Goal: Task Accomplishment & Management: Complete application form

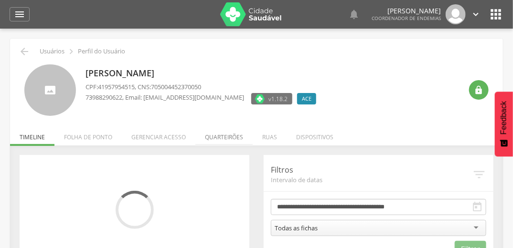
click at [230, 136] on li "Quarteirões" at bounding box center [223, 135] width 57 height 22
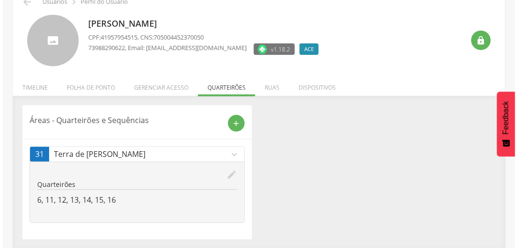
scroll to position [50, 0]
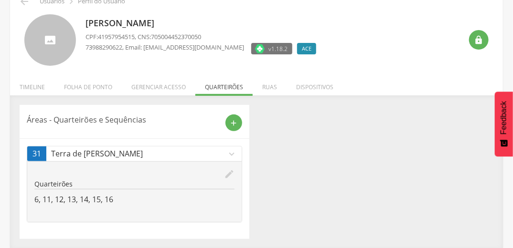
click at [227, 172] on icon "edit" at bounding box center [229, 174] width 10 height 10
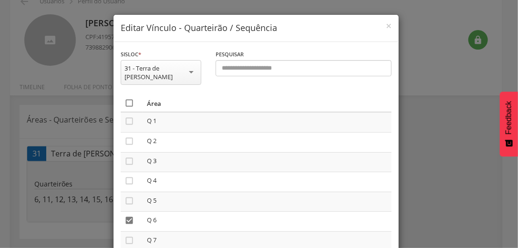
click at [126, 98] on icon "" at bounding box center [130, 103] width 10 height 10
click at [126, 98] on icon "" at bounding box center [130, 103] width 10 height 10
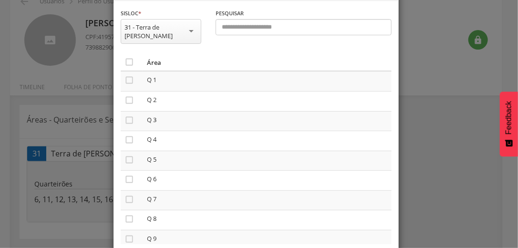
scroll to position [81, 0]
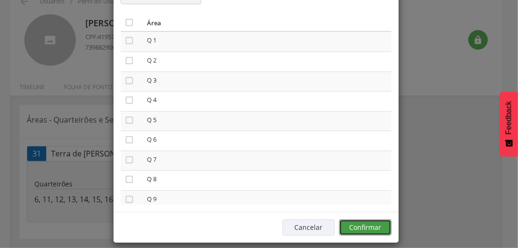
click at [388, 220] on button "Confirmar" at bounding box center [365, 228] width 52 height 16
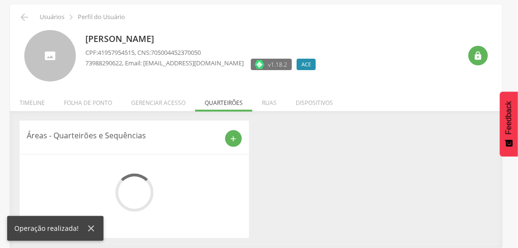
scroll to position [29, 0]
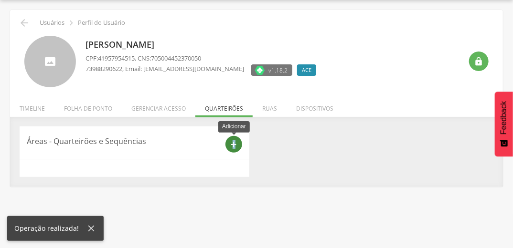
click at [233, 139] on div "add" at bounding box center [233, 144] width 17 height 17
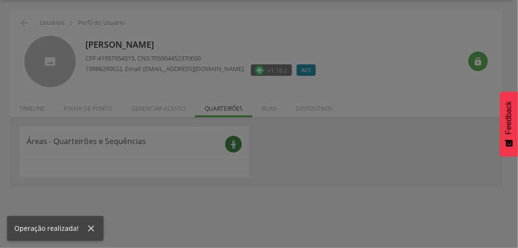
scroll to position [0, 0]
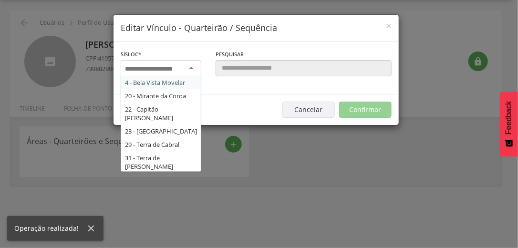
drag, startPoint x: 233, startPoint y: 139, endPoint x: 186, endPoint y: 67, distance: 85.8
click at [186, 67] on div at bounding box center [161, 68] width 81 height 17
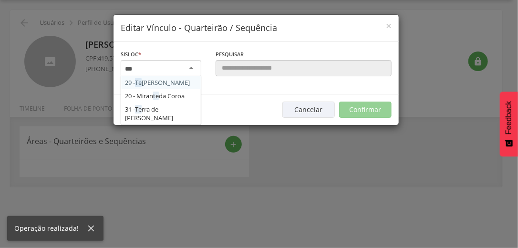
type input "****"
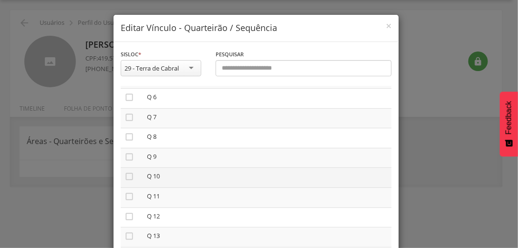
scroll to position [76, 0]
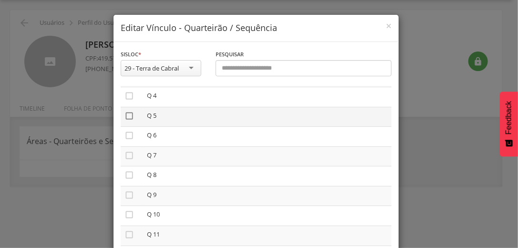
click at [125, 115] on icon "" at bounding box center [130, 116] width 10 height 10
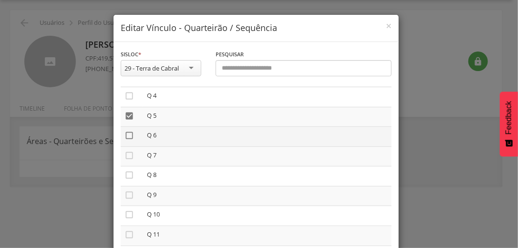
click at [125, 134] on icon "" at bounding box center [130, 136] width 10 height 10
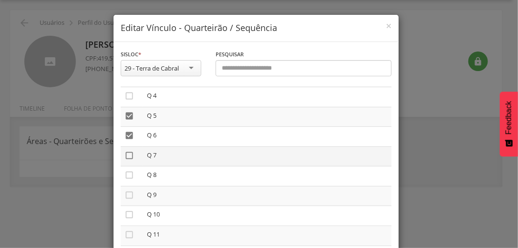
click at [125, 155] on icon "" at bounding box center [130, 156] width 10 height 10
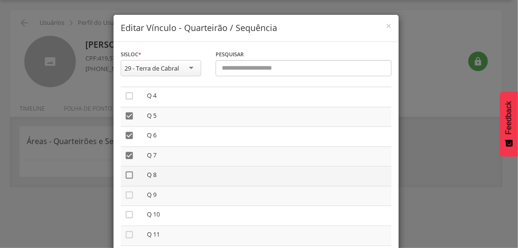
click at [125, 176] on icon "" at bounding box center [130, 175] width 10 height 10
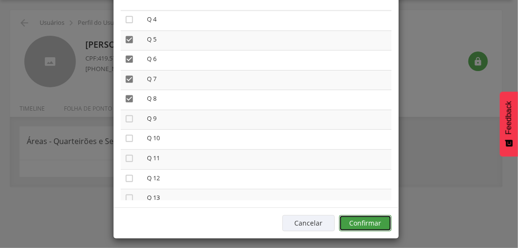
click at [380, 228] on button "Confirmar" at bounding box center [365, 223] width 52 height 16
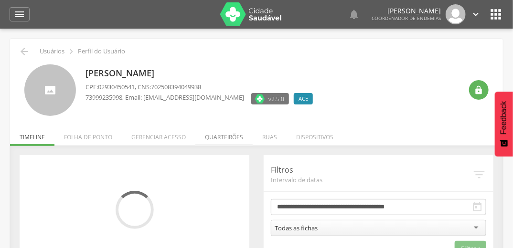
click at [233, 135] on li "Quarteirões" at bounding box center [223, 135] width 57 height 22
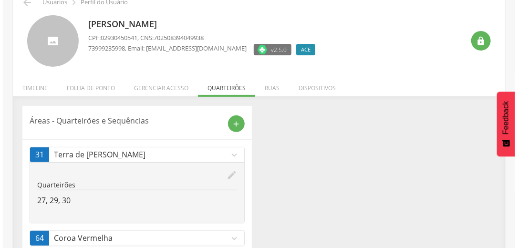
scroll to position [95, 0]
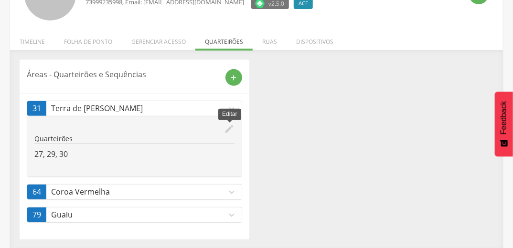
click at [230, 126] on icon "edit" at bounding box center [229, 129] width 10 height 10
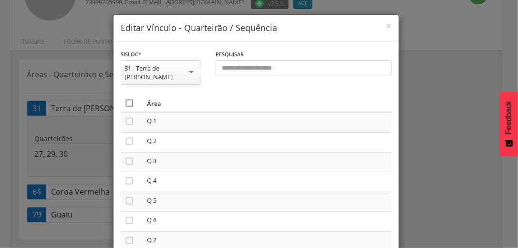
click at [126, 98] on icon "" at bounding box center [130, 103] width 10 height 10
click at [126, 98] on icon "" at bounding box center [130, 103] width 10 height 10
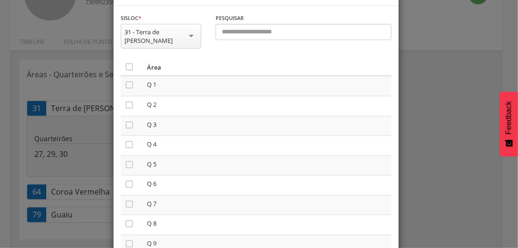
scroll to position [81, 0]
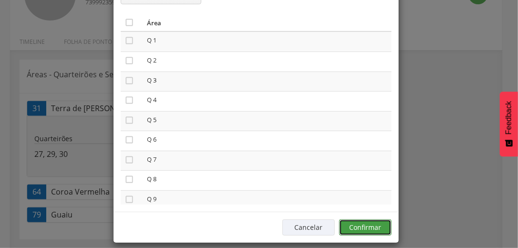
click at [377, 223] on button "Confirmar" at bounding box center [365, 228] width 52 height 16
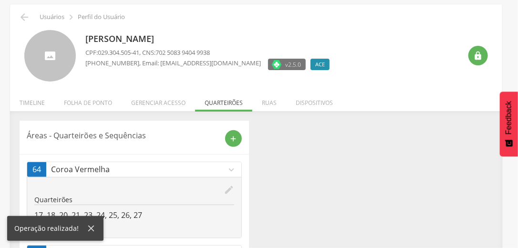
scroll to position [73, 0]
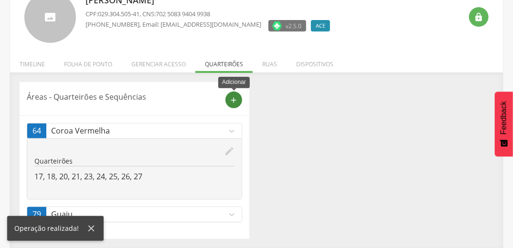
click at [233, 98] on icon "add" at bounding box center [234, 100] width 9 height 9
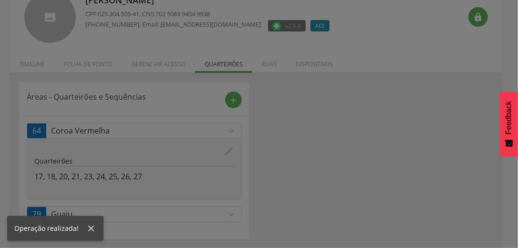
scroll to position [0, 0]
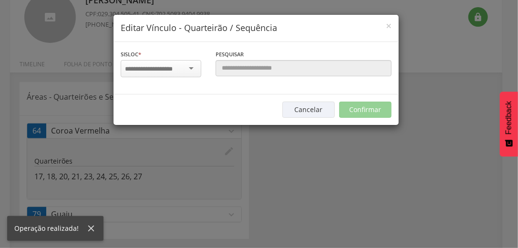
click at [167, 66] on input "select-one" at bounding box center [155, 69] width 60 height 9
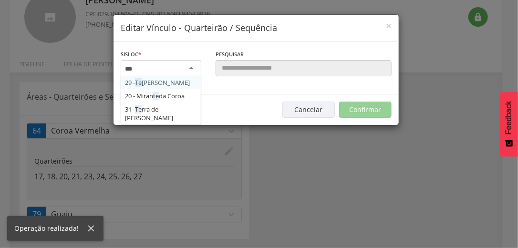
type input "****"
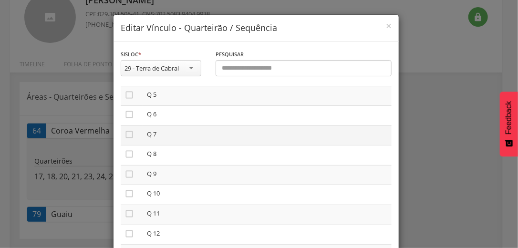
scroll to position [115, 0]
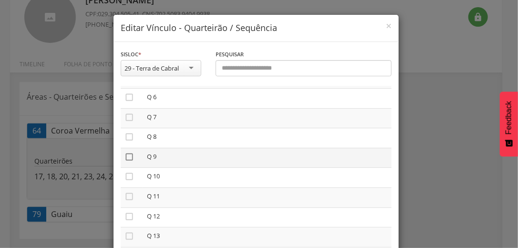
click at [126, 157] on icon "" at bounding box center [130, 157] width 10 height 10
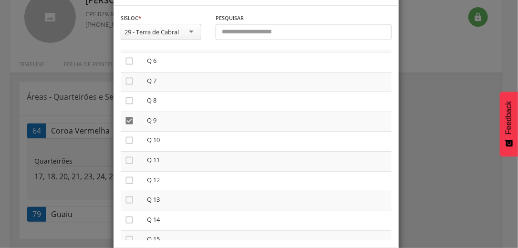
scroll to position [81, 0]
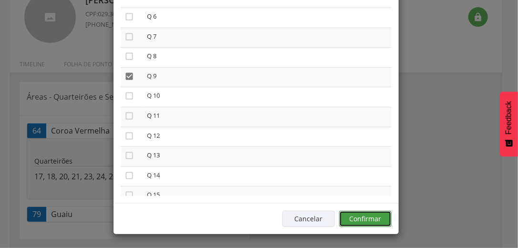
click at [378, 218] on button "Confirmar" at bounding box center [365, 219] width 52 height 16
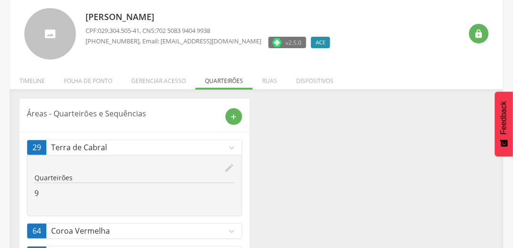
scroll to position [0, 0]
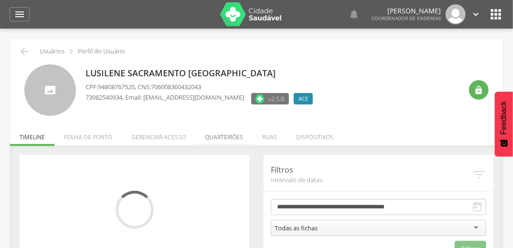
click at [218, 136] on li "Quarteirões" at bounding box center [223, 135] width 57 height 22
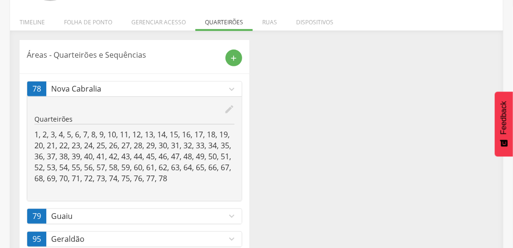
scroll to position [139, 0]
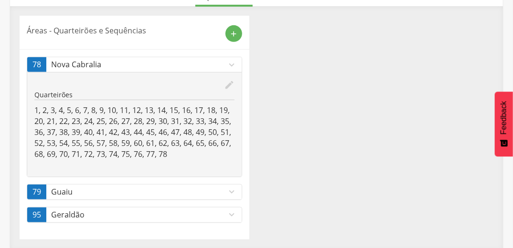
click at [232, 212] on icon "expand_more" at bounding box center [231, 215] width 10 height 10
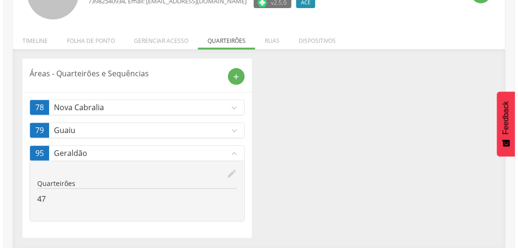
scroll to position [95, 0]
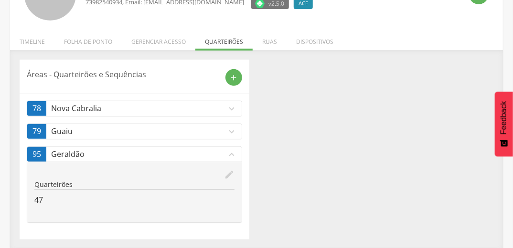
click at [226, 175] on icon "edit" at bounding box center [229, 174] width 10 height 10
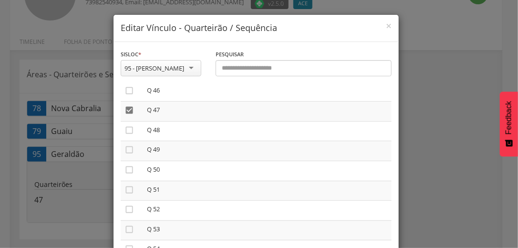
scroll to position [916, 0]
click at [125, 112] on icon "" at bounding box center [130, 109] width 10 height 10
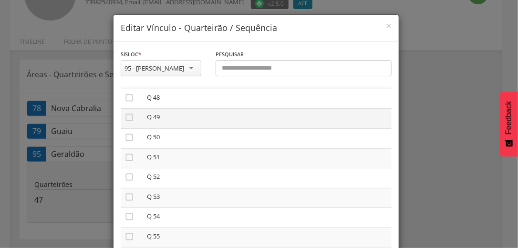
scroll to position [993, 0]
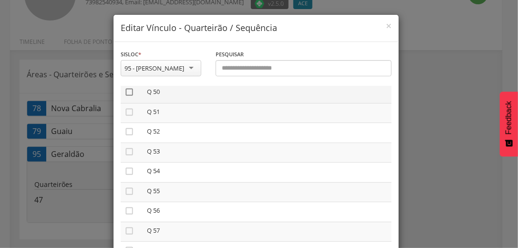
click at [127, 95] on icon "" at bounding box center [130, 92] width 10 height 10
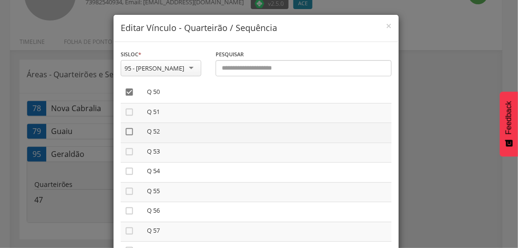
click at [126, 136] on icon "" at bounding box center [130, 132] width 10 height 10
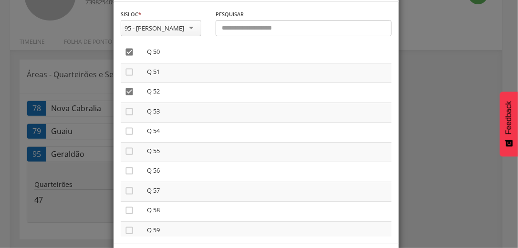
scroll to position [81, 0]
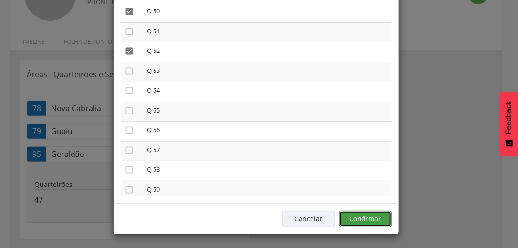
click at [375, 217] on button "Confirmar" at bounding box center [365, 219] width 52 height 16
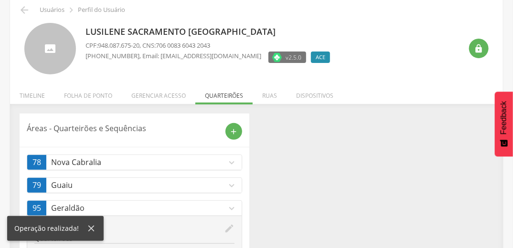
scroll to position [0, 0]
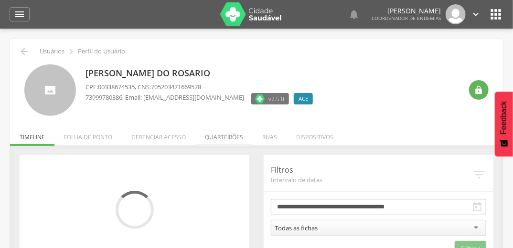
click at [226, 136] on li "Quarteirões" at bounding box center [223, 135] width 57 height 22
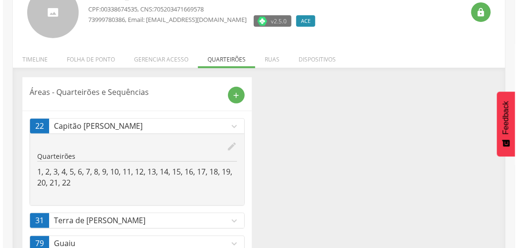
scroll to position [115, 0]
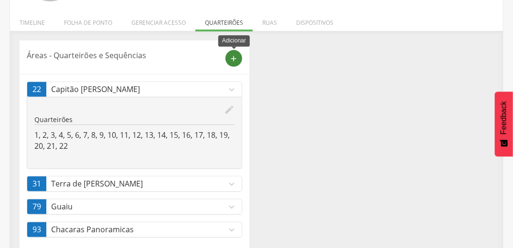
click at [232, 57] on icon "add" at bounding box center [234, 58] width 9 height 9
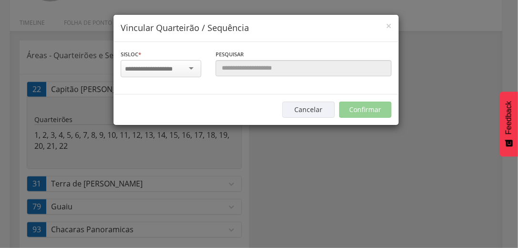
click at [167, 70] on input "select-one" at bounding box center [155, 69] width 60 height 9
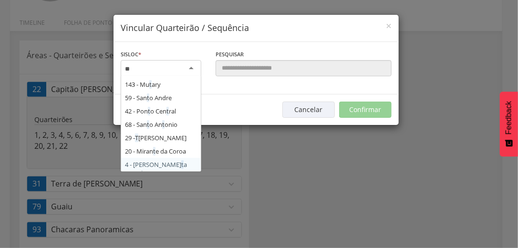
scroll to position [0, 0]
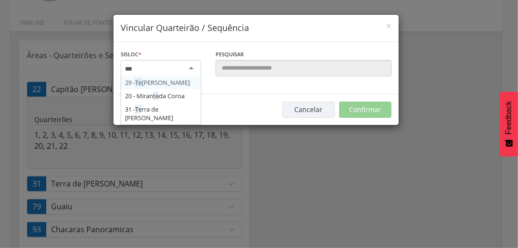
type input "****"
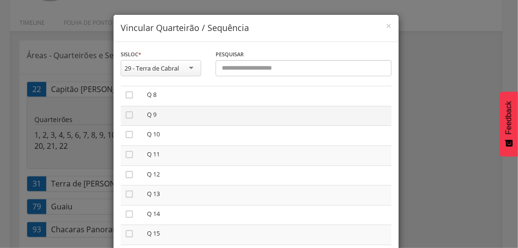
scroll to position [153, 0]
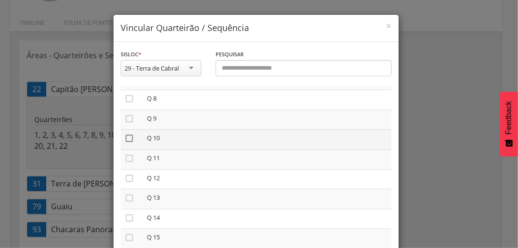
click at [125, 139] on icon "" at bounding box center [130, 139] width 10 height 10
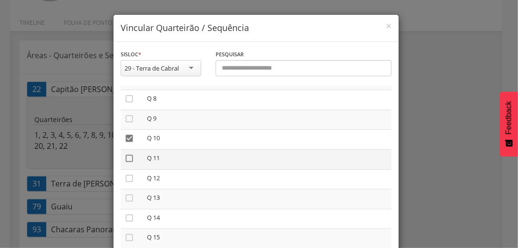
click at [126, 157] on icon "" at bounding box center [130, 159] width 10 height 10
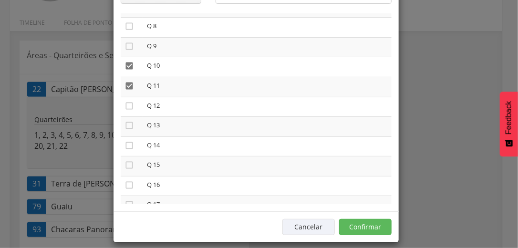
scroll to position [81, 0]
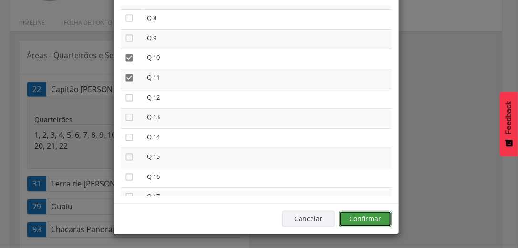
click at [383, 217] on button "Confirmar" at bounding box center [365, 219] width 52 height 16
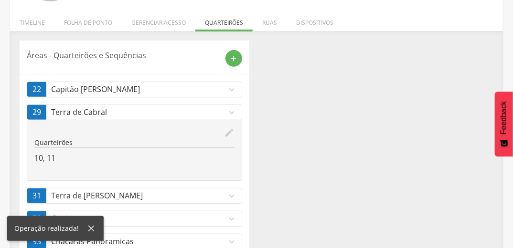
scroll to position [0, 0]
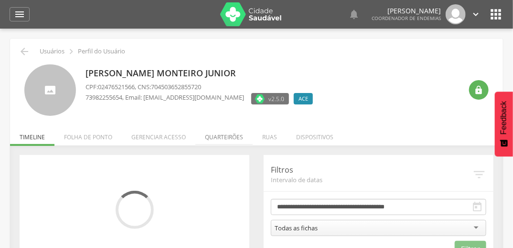
click at [230, 136] on li "Quarteirões" at bounding box center [223, 135] width 57 height 22
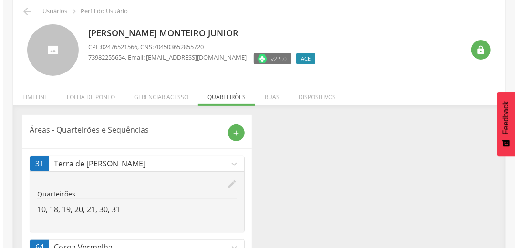
scroll to position [95, 0]
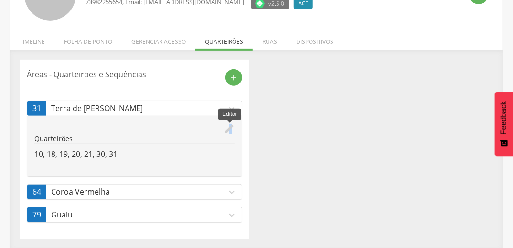
click at [230, 128] on icon "edit" at bounding box center [229, 129] width 10 height 10
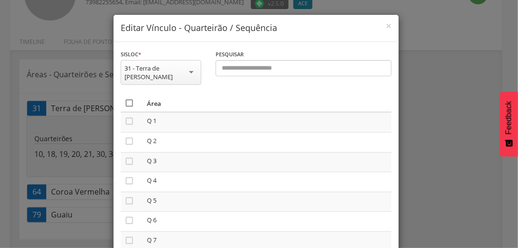
click at [129, 98] on icon "" at bounding box center [130, 103] width 10 height 10
click at [129, 98] on icon "" at bounding box center [130, 103] width 10 height 10
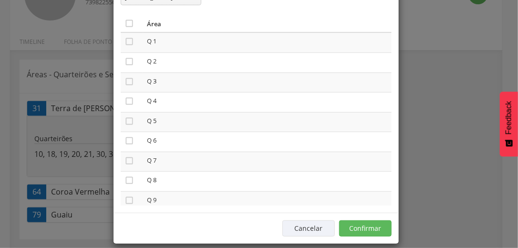
scroll to position [81, 0]
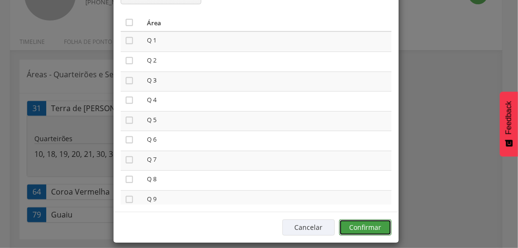
click at [381, 220] on button "Confirmar" at bounding box center [365, 228] width 52 height 16
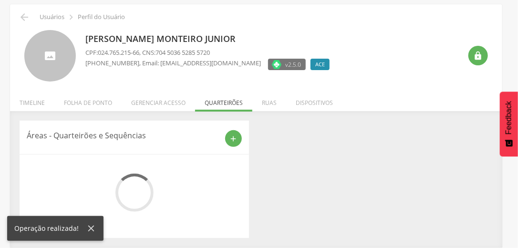
scroll to position [73, 0]
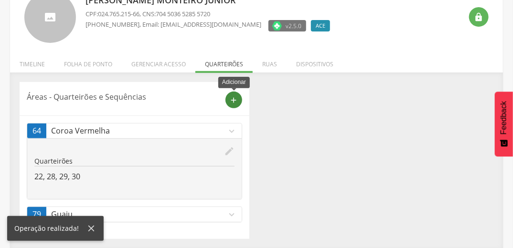
click at [235, 99] on icon "add" at bounding box center [234, 100] width 9 height 9
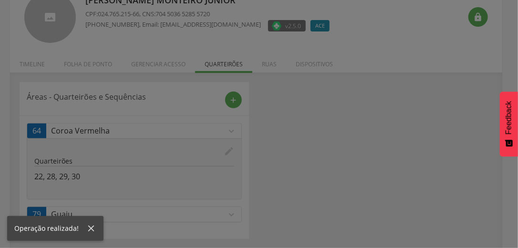
scroll to position [0, 0]
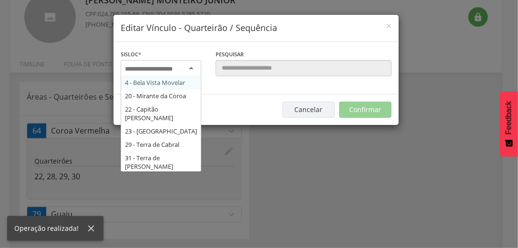
click at [175, 69] on input "select-one" at bounding box center [155, 69] width 60 height 9
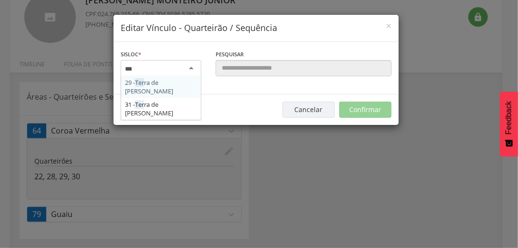
type input "****"
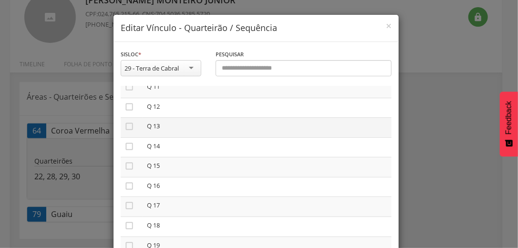
scroll to position [267, 0]
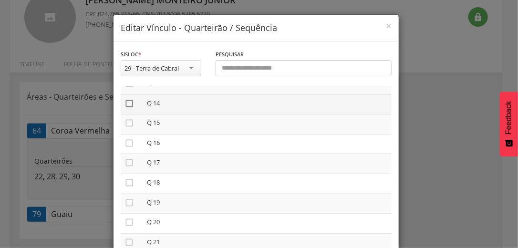
click at [126, 106] on icon "" at bounding box center [130, 104] width 10 height 10
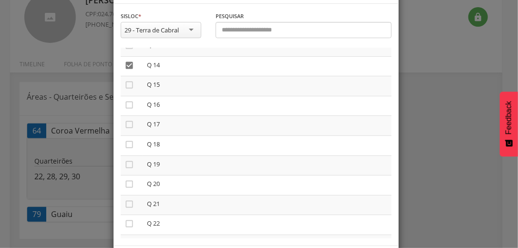
scroll to position [81, 0]
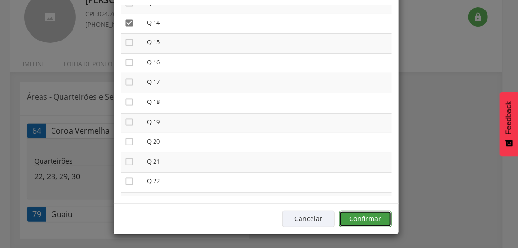
click at [378, 217] on button "Confirmar" at bounding box center [365, 219] width 52 height 16
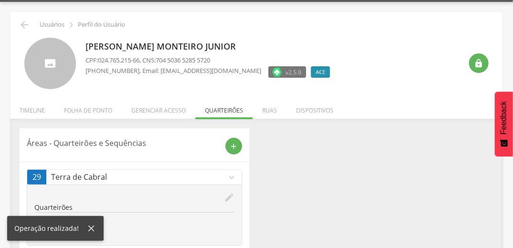
scroll to position [0, 0]
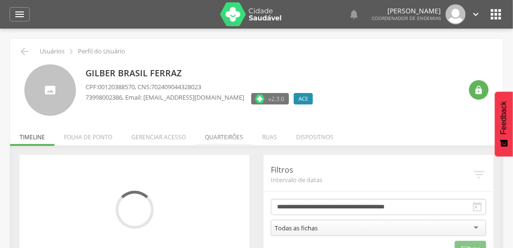
click at [227, 137] on li "Quarteirões" at bounding box center [223, 135] width 57 height 22
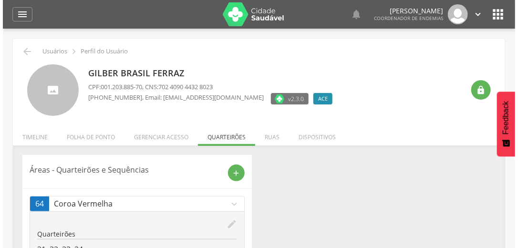
scroll to position [38, 0]
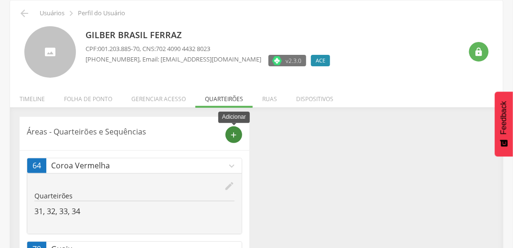
click at [233, 134] on icon "add" at bounding box center [234, 135] width 9 height 9
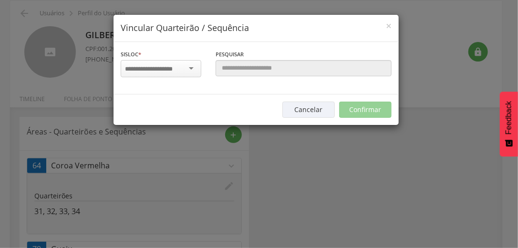
click at [168, 69] on input "select-one" at bounding box center [155, 69] width 60 height 9
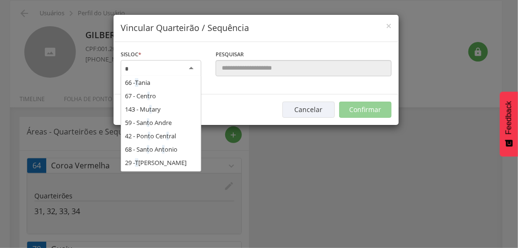
scroll to position [25, 0]
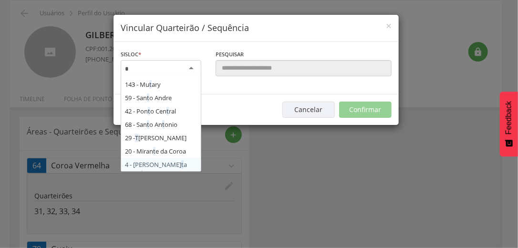
type input "**"
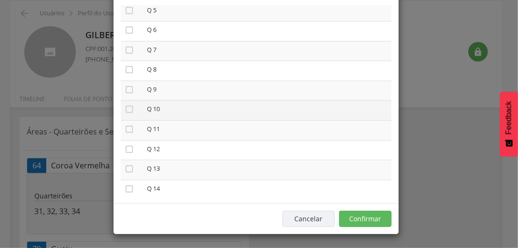
scroll to position [115, 0]
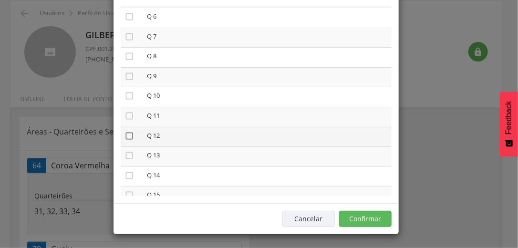
click at [127, 137] on icon "" at bounding box center [130, 136] width 10 height 10
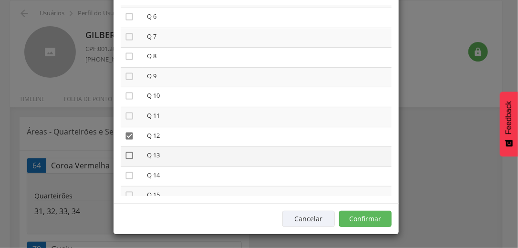
click at [129, 154] on icon "" at bounding box center [130, 156] width 10 height 10
click at [371, 217] on button "Confirmar" at bounding box center [365, 219] width 52 height 16
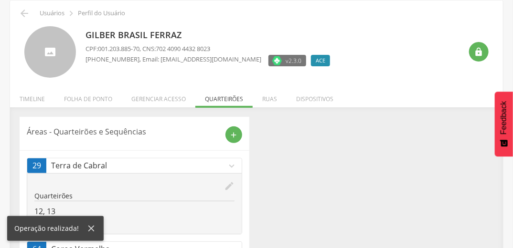
scroll to position [95, 0]
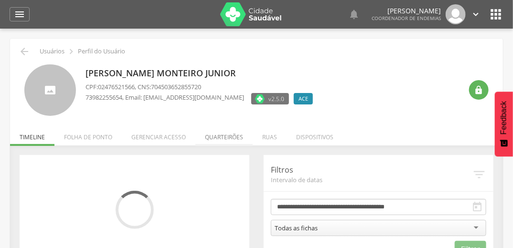
click at [219, 137] on li "Quarteirões" at bounding box center [223, 135] width 57 height 22
click at [218, 138] on li "Quarteirões" at bounding box center [223, 135] width 57 height 22
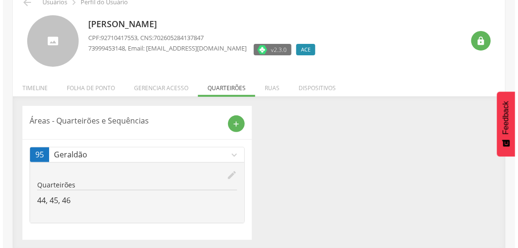
scroll to position [50, 0]
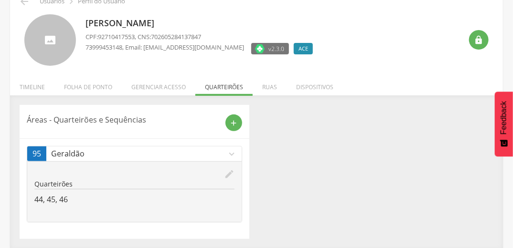
click at [227, 173] on icon "edit" at bounding box center [229, 174] width 10 height 10
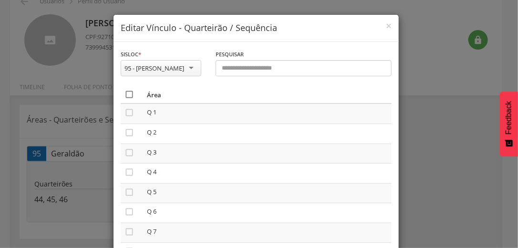
click at [126, 93] on icon "" at bounding box center [130, 95] width 10 height 10
click at [126, 93] on icon "" at bounding box center [130, 95] width 10 height 10
click at [126, 153] on icon "" at bounding box center [130, 151] width 10 height 10
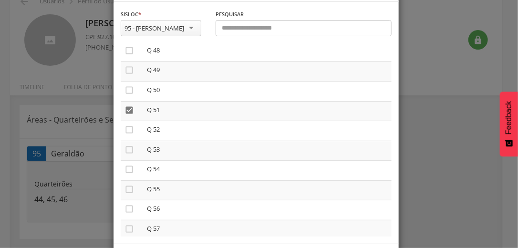
scroll to position [81, 0]
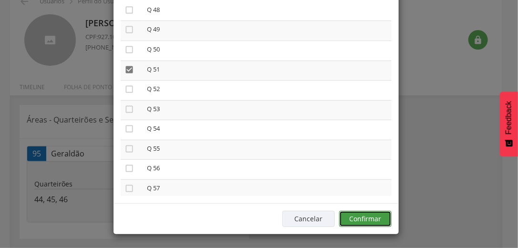
click at [376, 218] on button "Confirmar" at bounding box center [365, 219] width 52 height 16
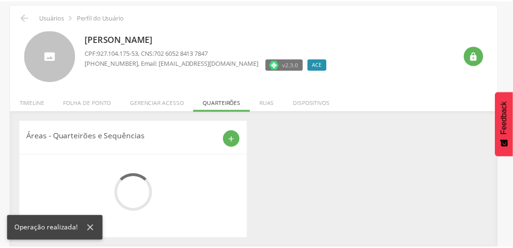
scroll to position [50, 0]
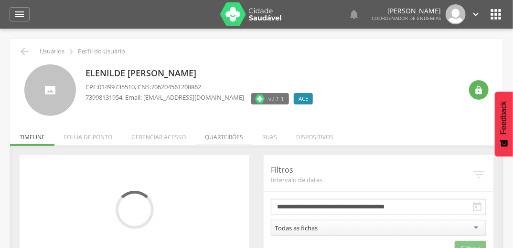
click at [219, 137] on li "Quarteirões" at bounding box center [223, 135] width 57 height 22
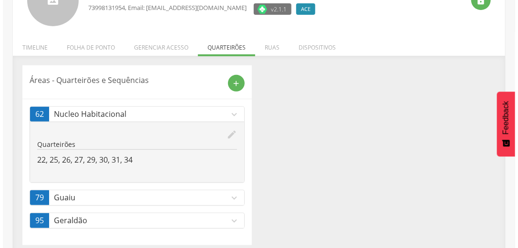
scroll to position [95, 0]
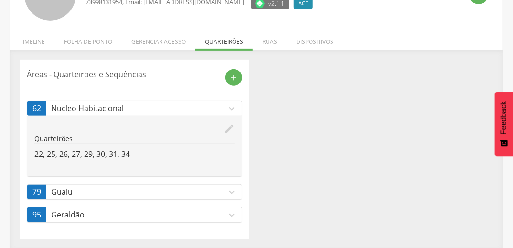
click at [233, 212] on icon "expand_more" at bounding box center [231, 215] width 10 height 10
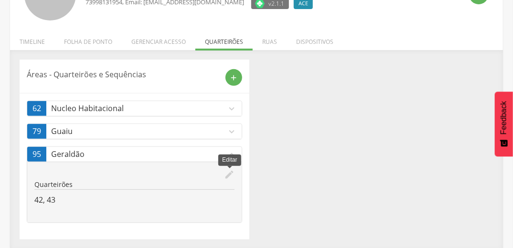
click at [231, 174] on icon "edit" at bounding box center [229, 174] width 10 height 10
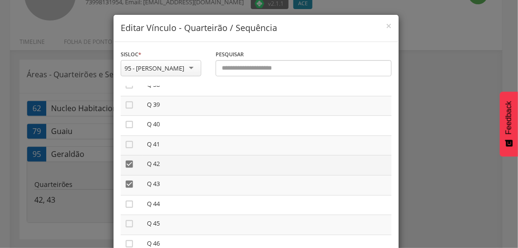
scroll to position [764, 0]
click at [127, 164] on icon "" at bounding box center [130, 162] width 10 height 10
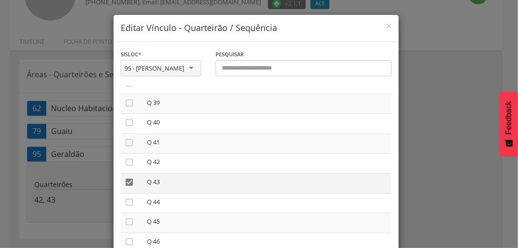
click at [125, 185] on icon "" at bounding box center [130, 183] width 10 height 10
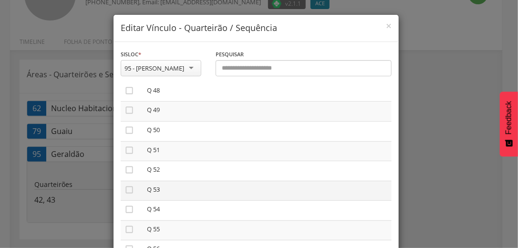
scroll to position [993, 0]
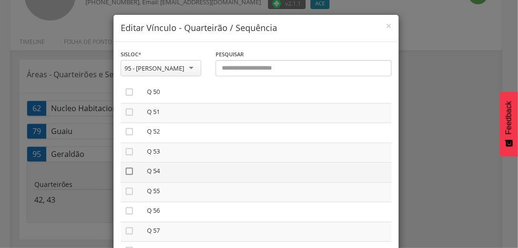
click at [127, 173] on icon "" at bounding box center [130, 172] width 10 height 10
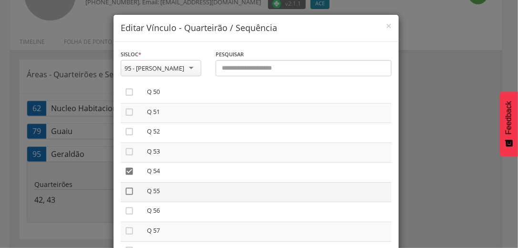
click at [129, 196] on icon "" at bounding box center [130, 192] width 10 height 10
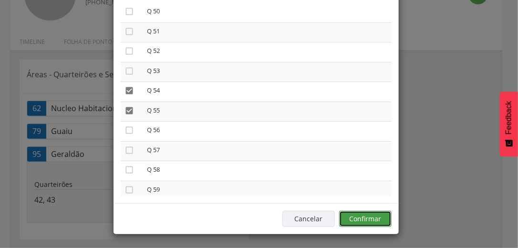
click at [361, 218] on button "Confirmar" at bounding box center [365, 219] width 52 height 16
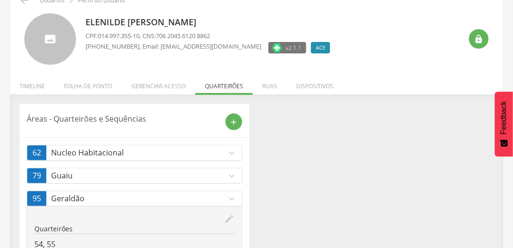
scroll to position [0, 0]
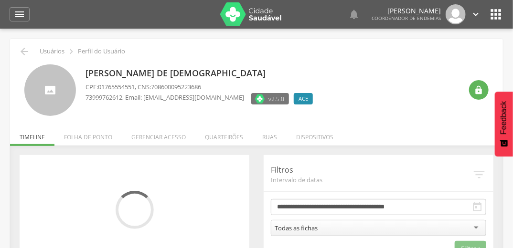
click at [231, 137] on li "Quarteirões" at bounding box center [223, 135] width 57 height 22
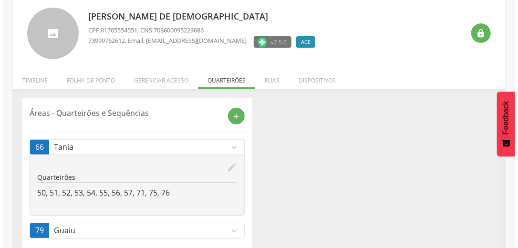
scroll to position [73, 0]
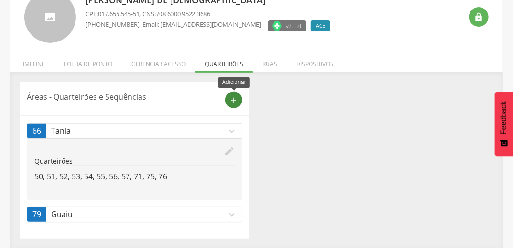
click at [232, 102] on icon "add" at bounding box center [234, 100] width 9 height 9
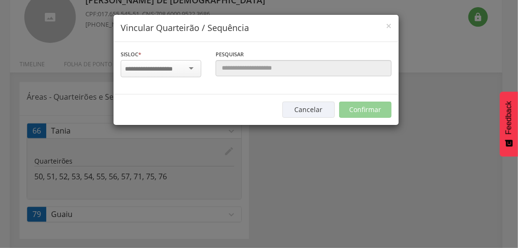
click at [169, 69] on input "select-one" at bounding box center [155, 69] width 60 height 9
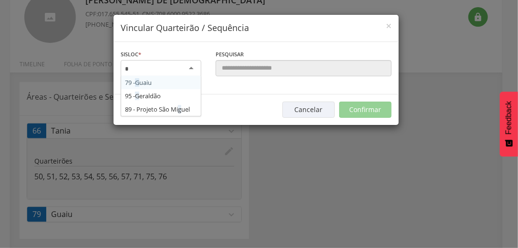
type input "**"
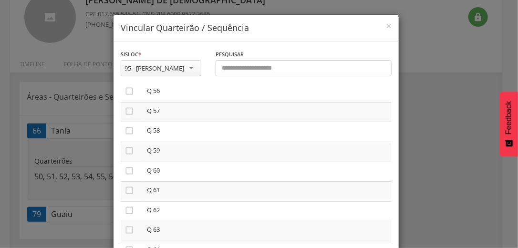
scroll to position [1069, 0]
click at [126, 159] on icon "" at bounding box center [130, 155] width 10 height 10
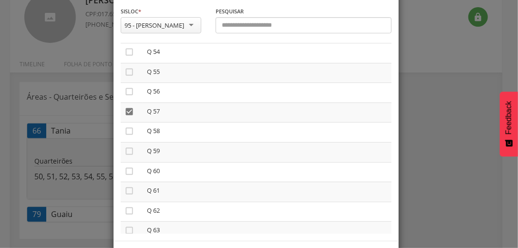
scroll to position [81, 0]
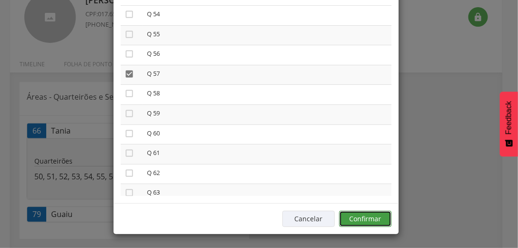
click at [373, 220] on button "Confirmar" at bounding box center [365, 219] width 52 height 16
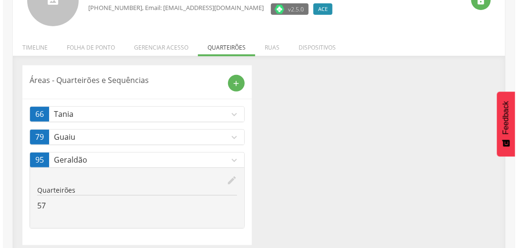
scroll to position [95, 0]
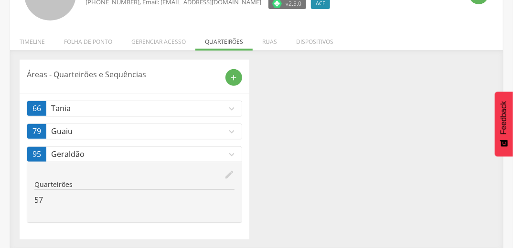
click at [233, 129] on icon "expand_more" at bounding box center [231, 131] width 10 height 10
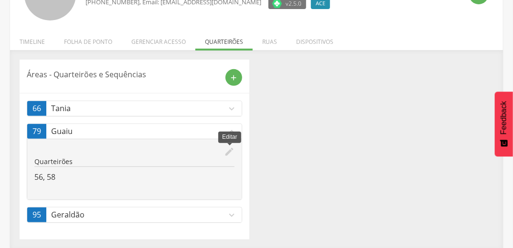
click at [227, 153] on icon "edit" at bounding box center [229, 152] width 10 height 10
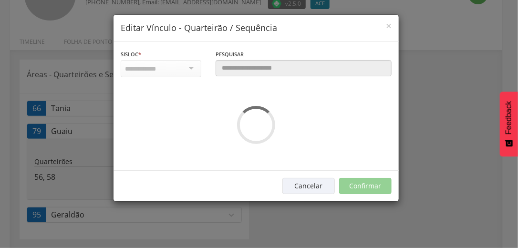
scroll to position [0, 0]
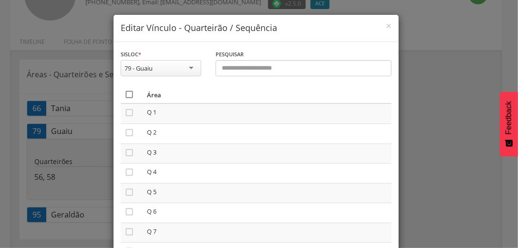
click at [128, 95] on icon "" at bounding box center [130, 95] width 10 height 10
click at [128, 95] on icon "" at bounding box center [130, 95] width 10 height 10
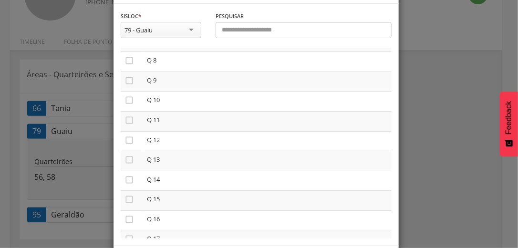
scroll to position [81, 0]
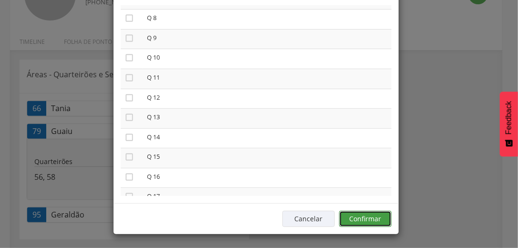
click at [384, 216] on button "Confirmar" at bounding box center [365, 219] width 52 height 16
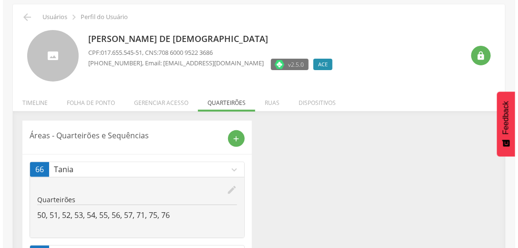
scroll to position [73, 0]
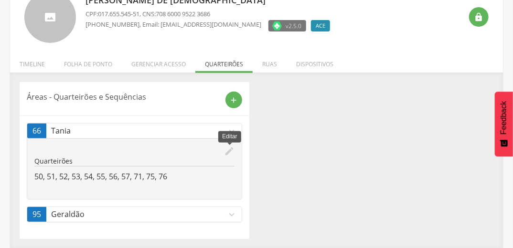
click at [228, 147] on icon "edit" at bounding box center [229, 151] width 10 height 10
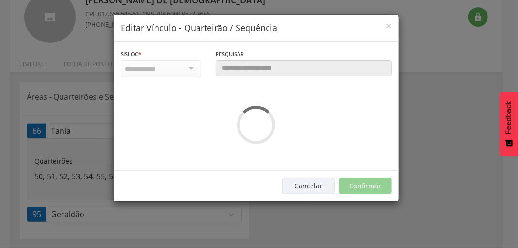
scroll to position [0, 0]
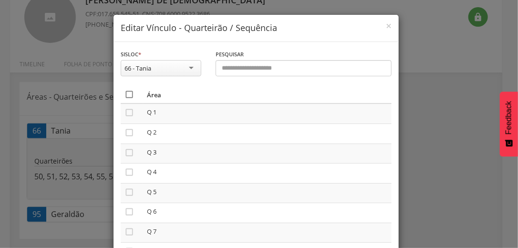
click at [125, 92] on icon "" at bounding box center [130, 95] width 10 height 10
click at [125, 92] on icon "" at bounding box center [130, 95] width 10 height 10
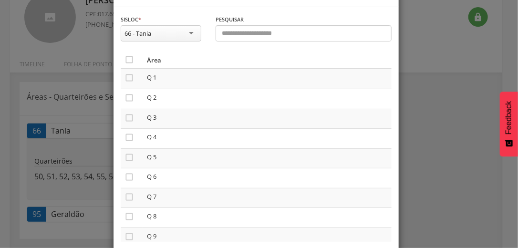
scroll to position [81, 0]
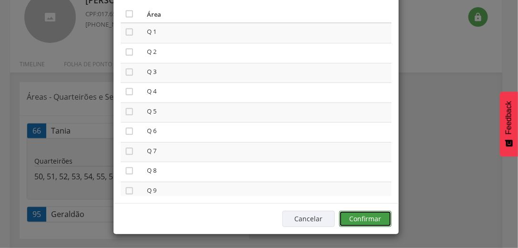
click at [373, 219] on button "Confirmar" at bounding box center [365, 219] width 52 height 16
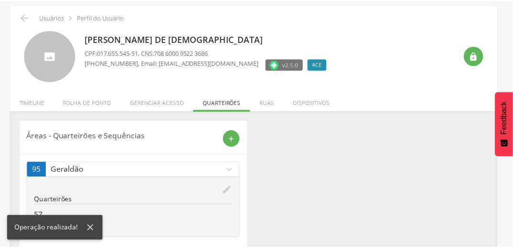
scroll to position [50, 0]
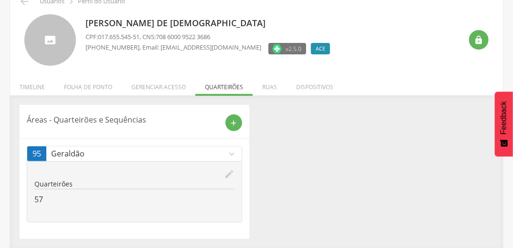
click at [370, 174] on div "Áreas - Quarteirões e Sequências add 95 [PERSON_NAME] expand_more edit Quarteir…" at bounding box center [256, 172] width 488 height 134
